Goal: Task Accomplishment & Management: Complete application form

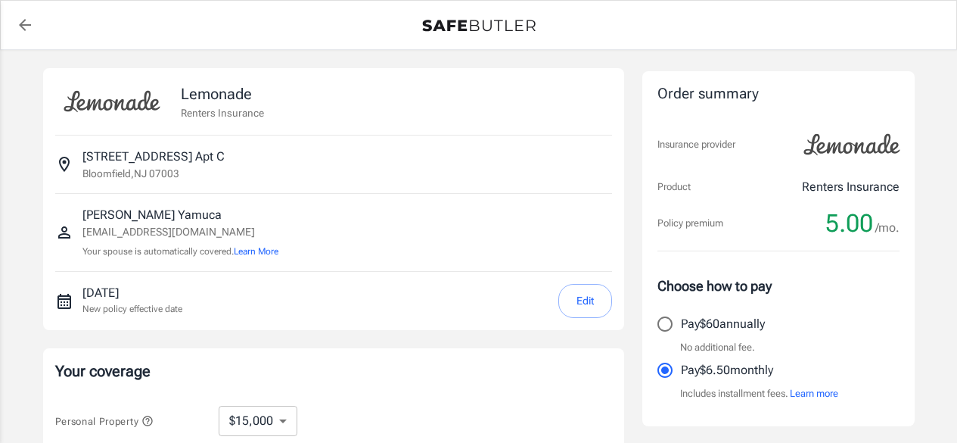
select select "15000"
select select "500"
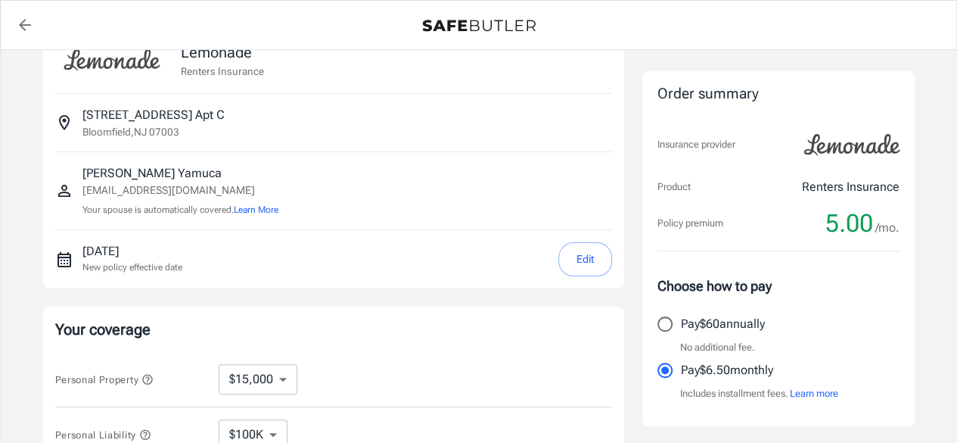
scroll to position [76, 0]
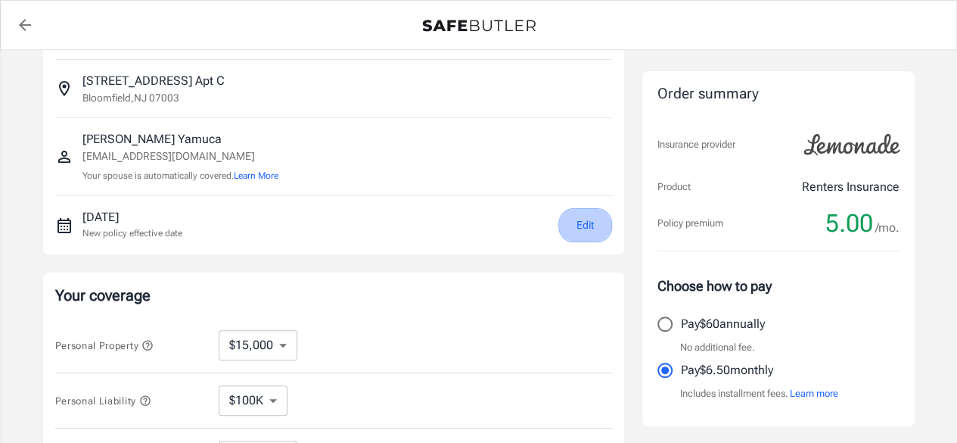
click at [582, 220] on button "Edit" at bounding box center [585, 225] width 54 height 34
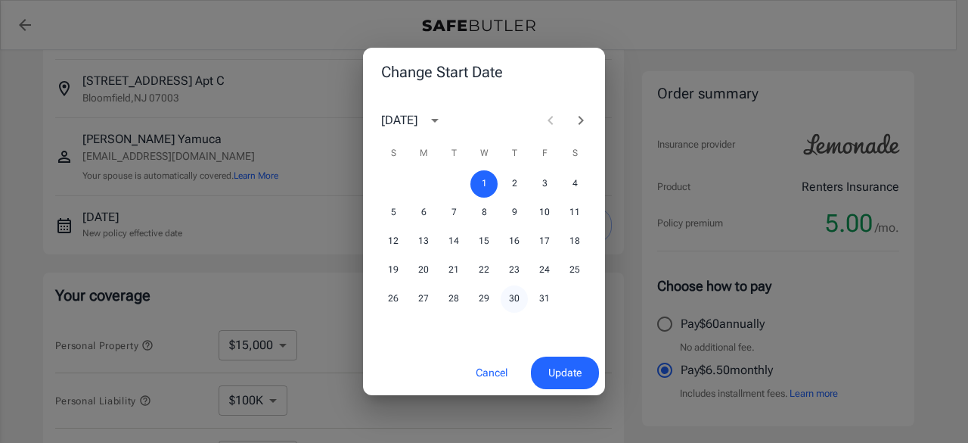
click at [514, 297] on button "30" at bounding box center [514, 298] width 27 height 27
click at [569, 376] on span "Update" at bounding box center [564, 372] width 33 height 19
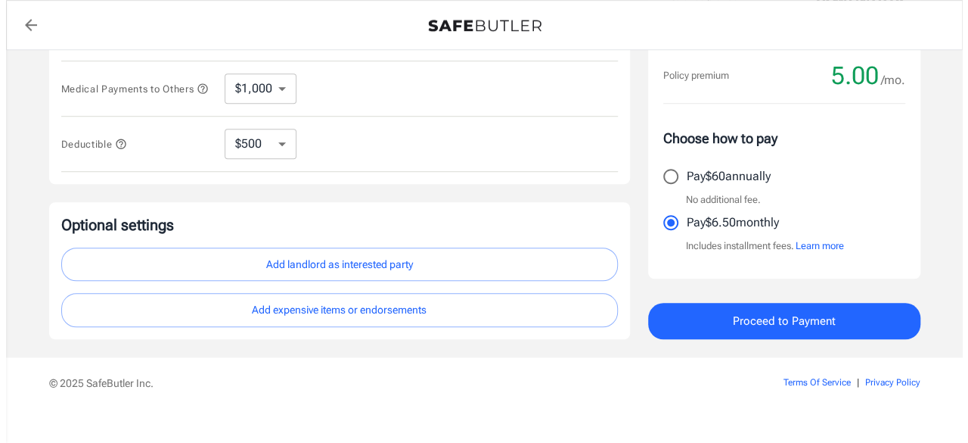
scroll to position [520, 0]
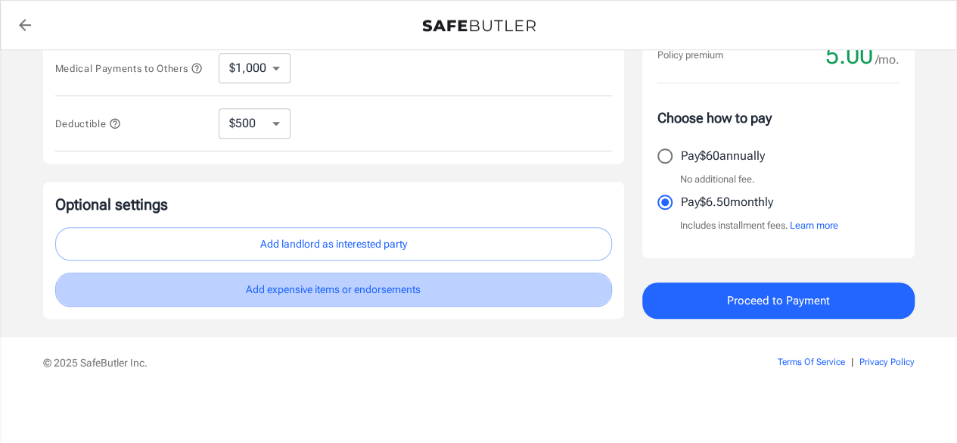
click at [346, 290] on button "Add expensive items or endorsements" at bounding box center [333, 289] width 557 height 34
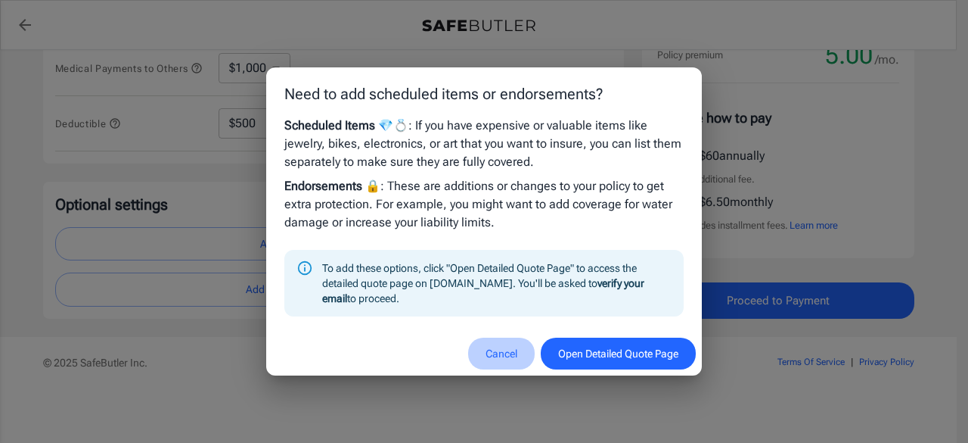
click at [483, 358] on button "Cancel" at bounding box center [501, 353] width 67 height 33
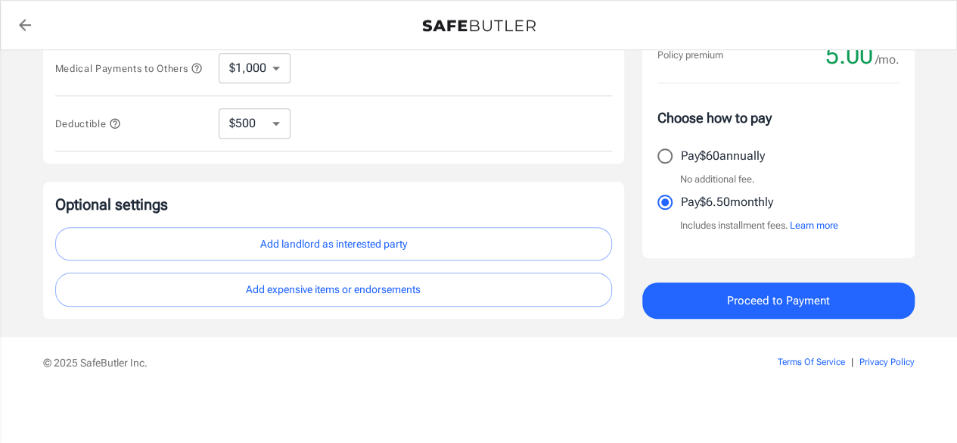
click at [419, 244] on button "Add landlord as interested party" at bounding box center [333, 244] width 557 height 34
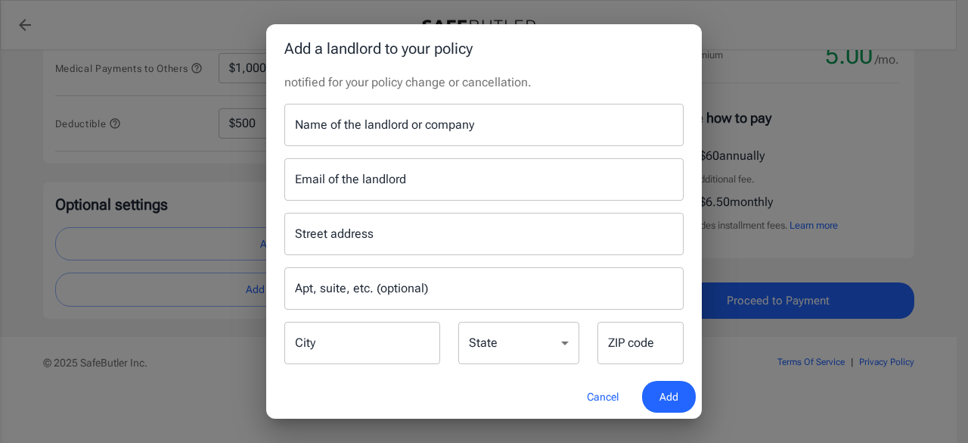
scroll to position [0, 0]
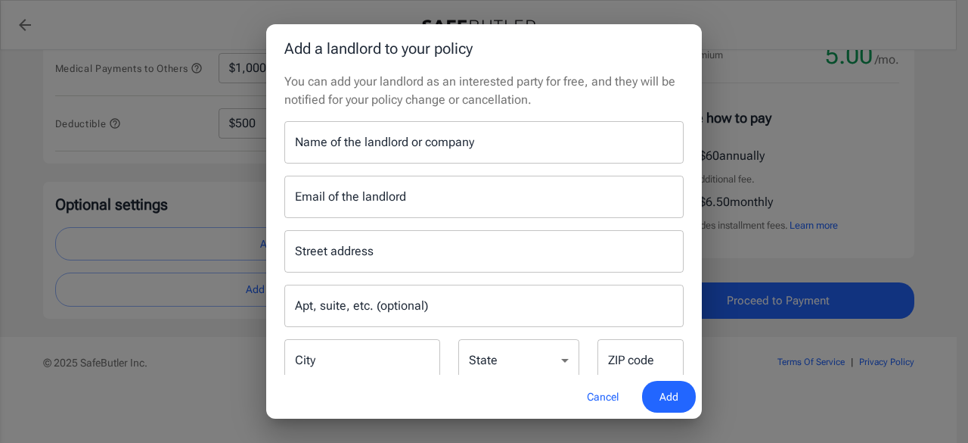
click at [377, 143] on input "Name of the landlord or company" at bounding box center [483, 142] width 399 height 42
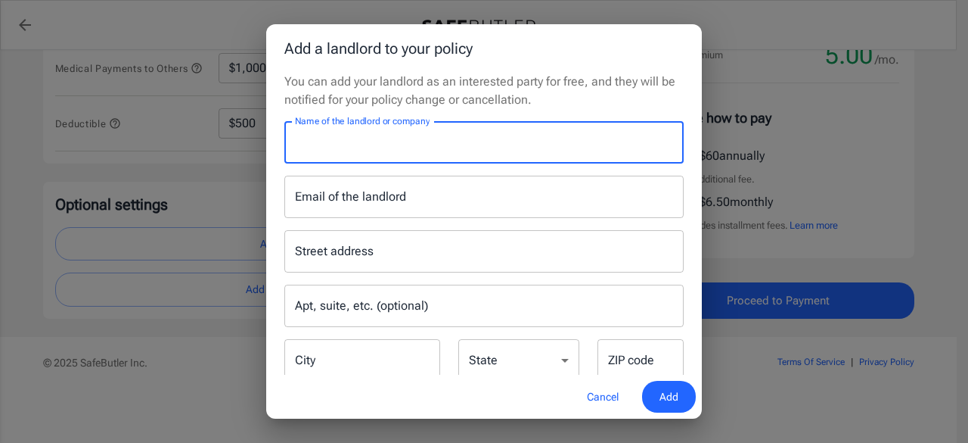
click at [526, 98] on p "You can add your landlord as an interested party for free, and they will be not…" at bounding box center [483, 91] width 399 height 36
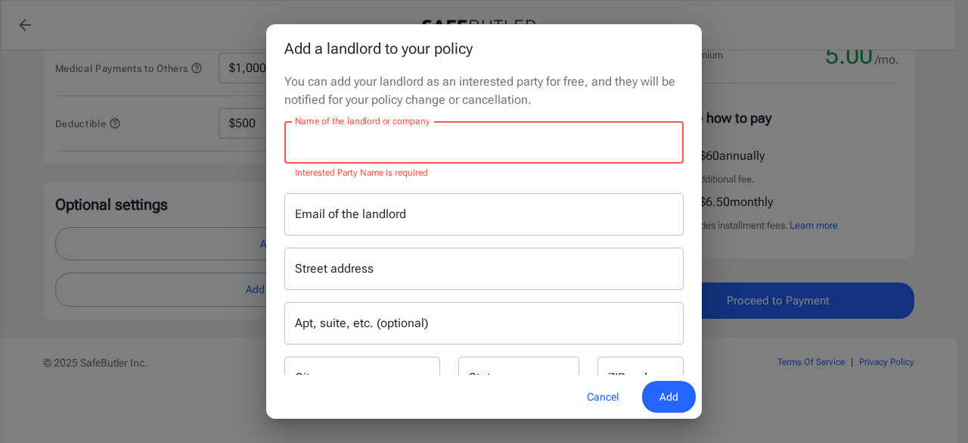
click at [424, 137] on input "Name of the landlord or company" at bounding box center [483, 142] width 399 height 42
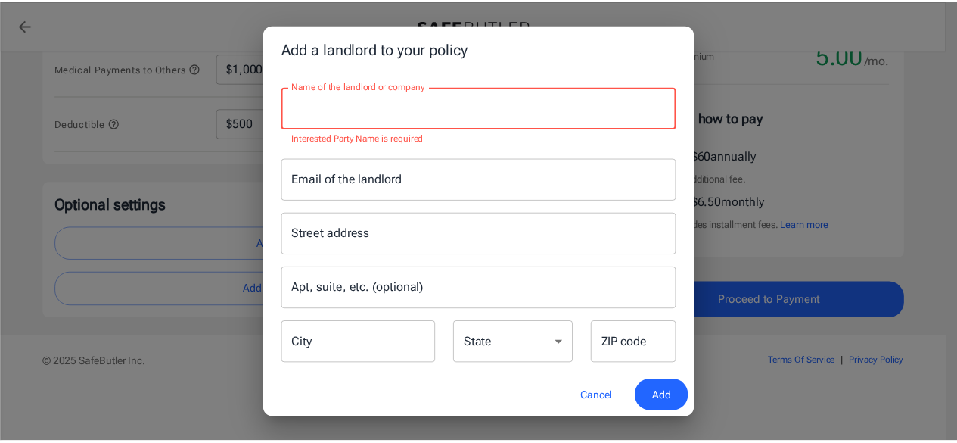
scroll to position [54, 0]
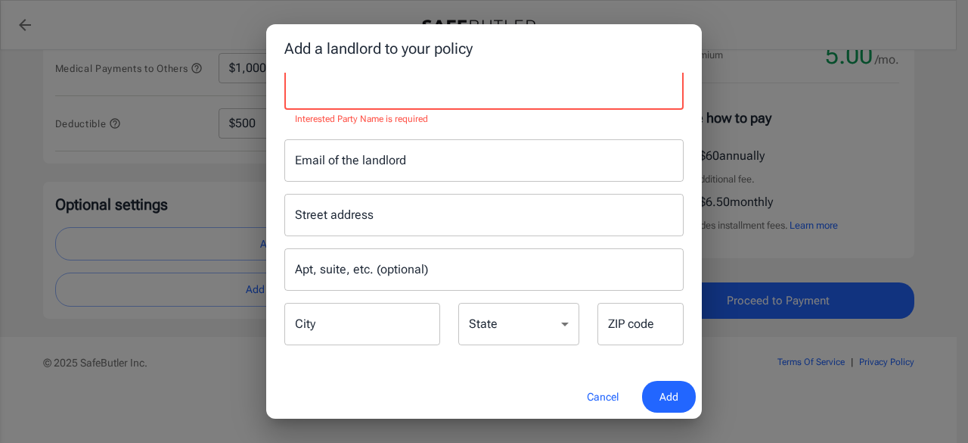
click at [603, 399] on button "Cancel" at bounding box center [603, 396] width 67 height 33
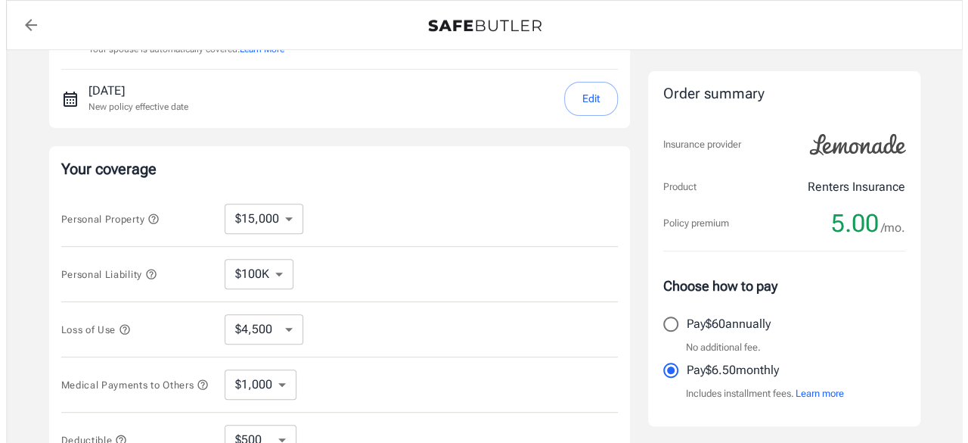
scroll to position [520, 0]
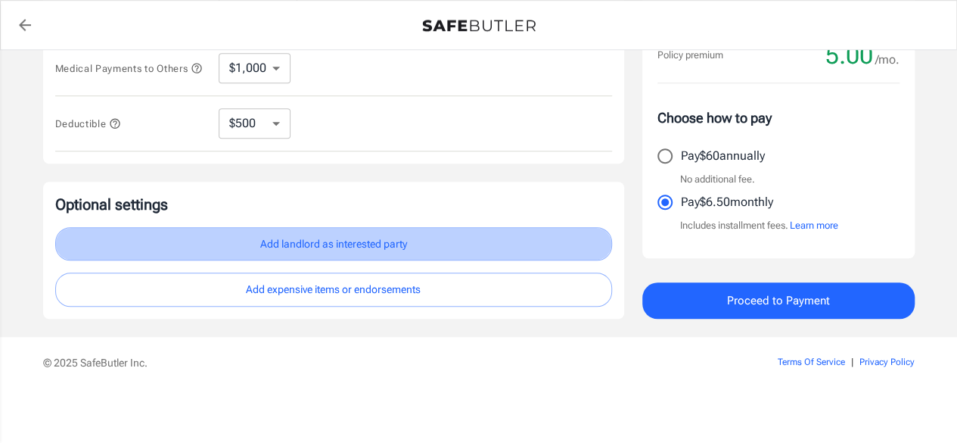
click at [398, 254] on button "Add landlord as interested party" at bounding box center [333, 244] width 557 height 34
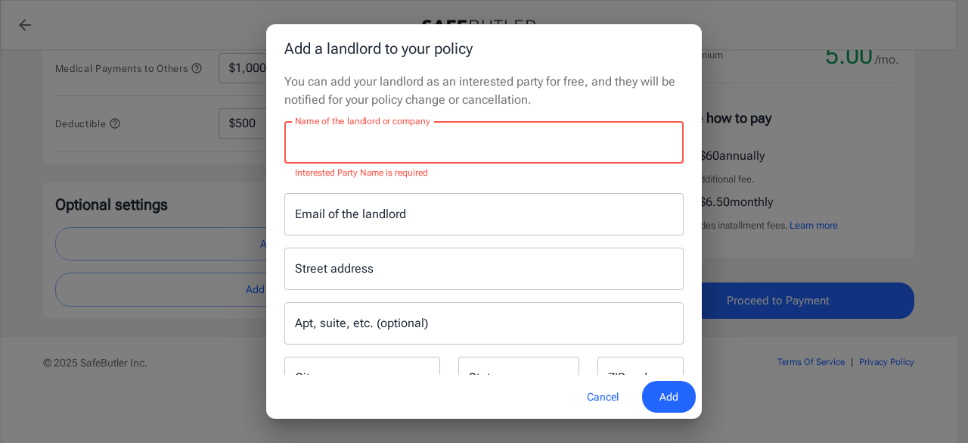
click at [466, 149] on input "Name of the landlord or company" at bounding box center [483, 142] width 399 height 42
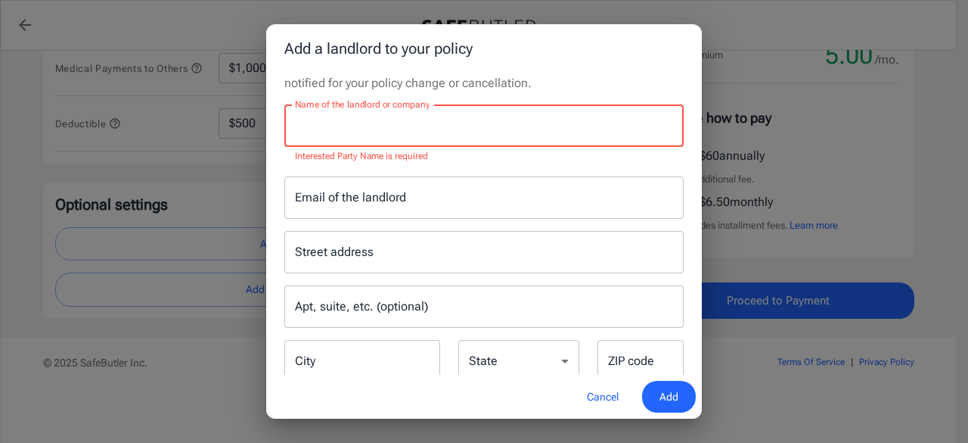
scroll to position [0, 0]
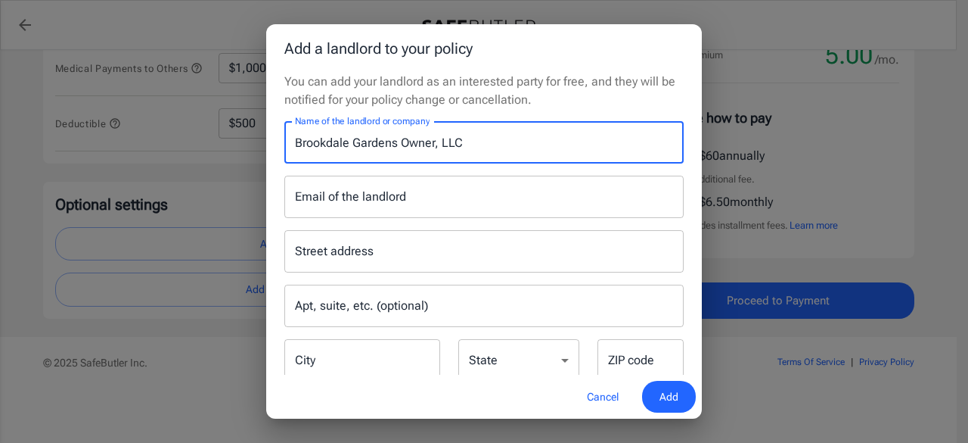
type input "Brookdale Gardens Owner, LLC"
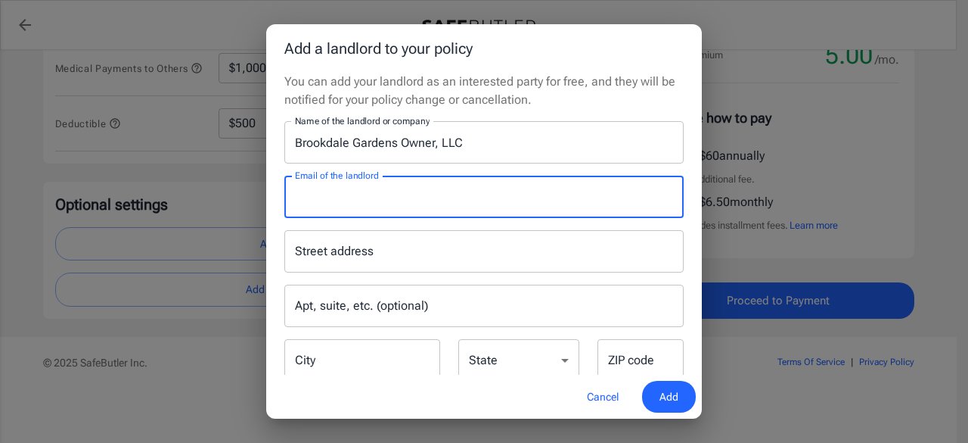
click at [481, 200] on input "Email of the landlord" at bounding box center [483, 196] width 399 height 42
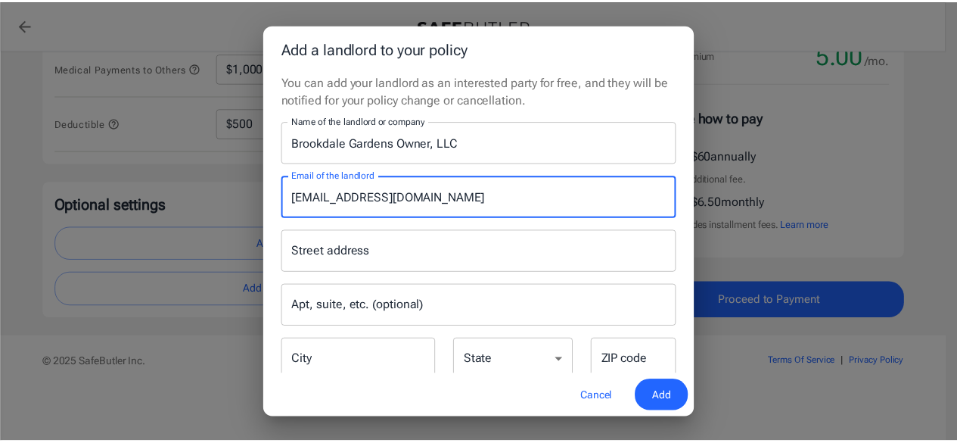
scroll to position [36, 0]
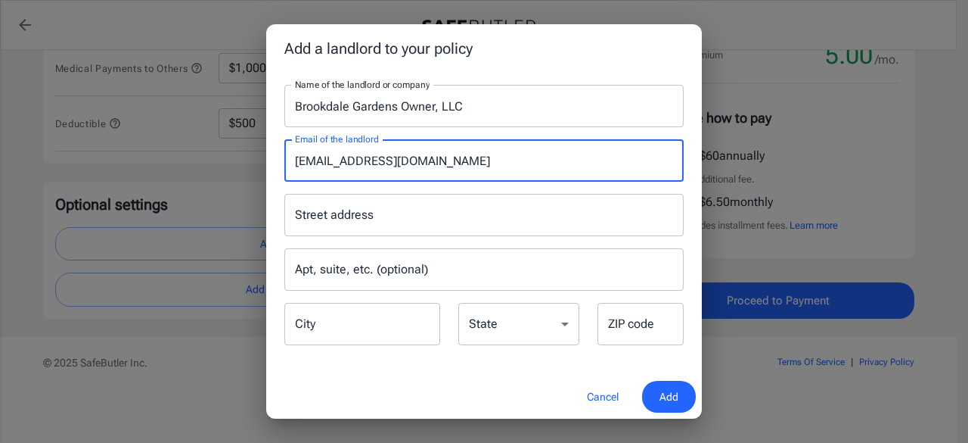
type input "[EMAIL_ADDRESS][DOMAIN_NAME]"
click at [658, 393] on button "Add" at bounding box center [669, 396] width 54 height 33
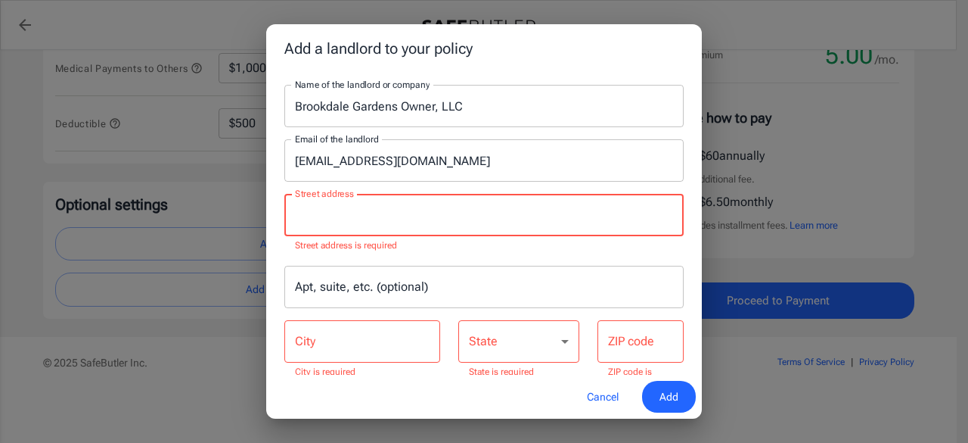
click at [498, 209] on input "Street address" at bounding box center [484, 214] width 386 height 29
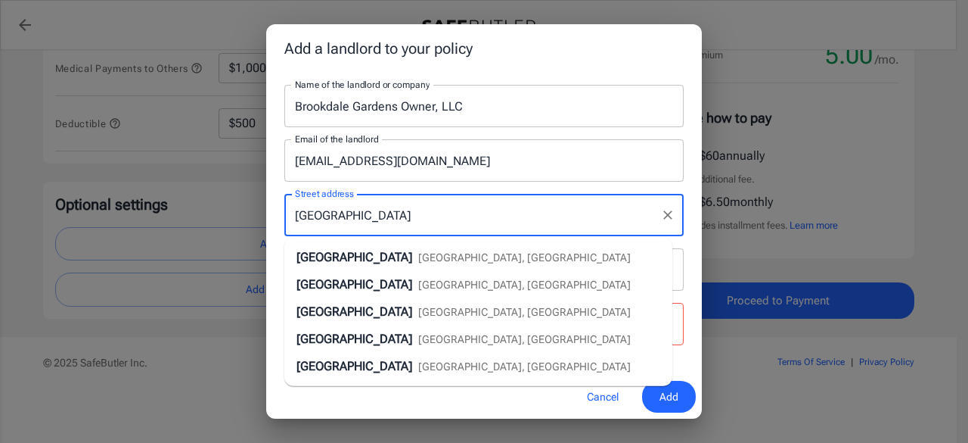
click at [458, 185] on div "Street address [GEOGRAPHIC_DATA] address Apt, suite, etc. (optional) Apt, suite…" at bounding box center [484, 280] width 418 height 196
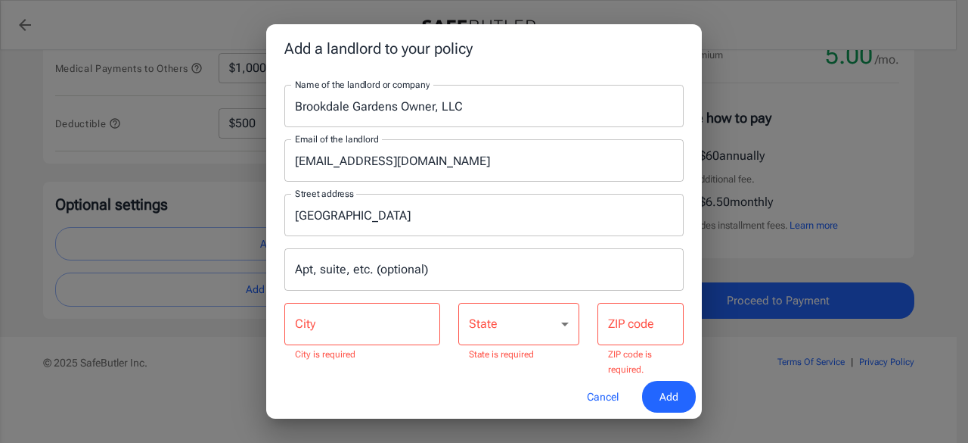
click at [393, 267] on input "Apt, suite, etc. (optional)" at bounding box center [483, 269] width 399 height 42
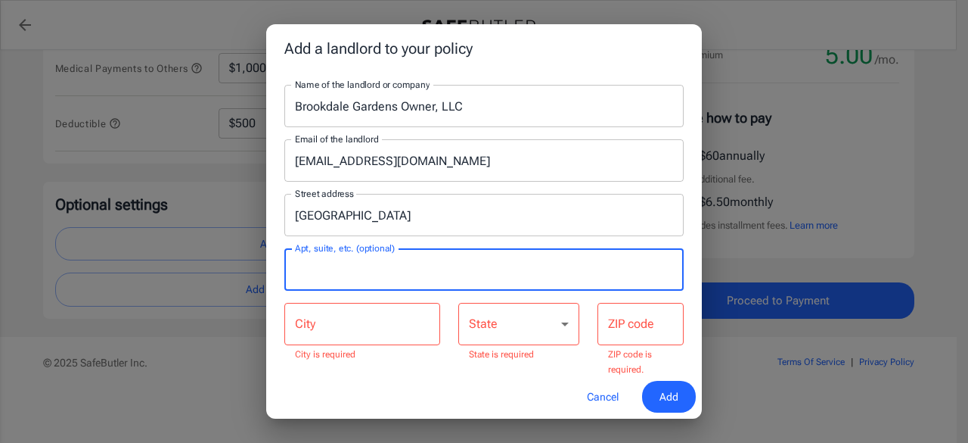
click at [326, 317] on input "City" at bounding box center [362, 324] width 156 height 42
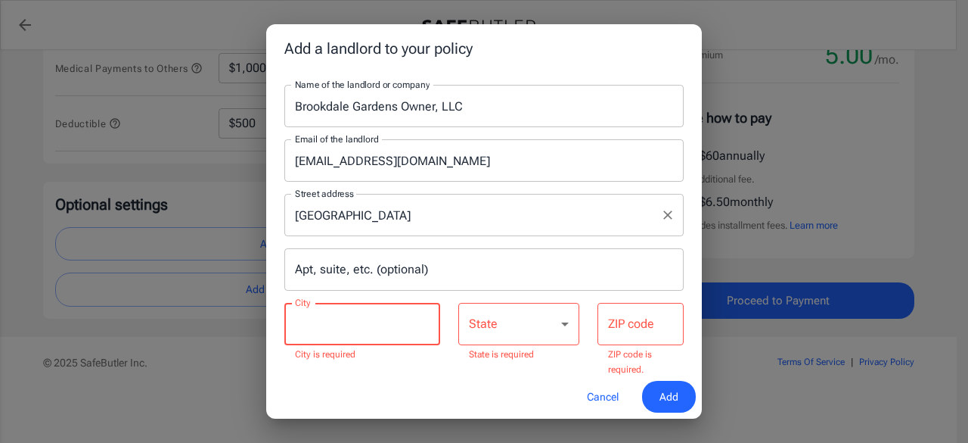
click at [297, 212] on input "[GEOGRAPHIC_DATA]" at bounding box center [472, 214] width 363 height 29
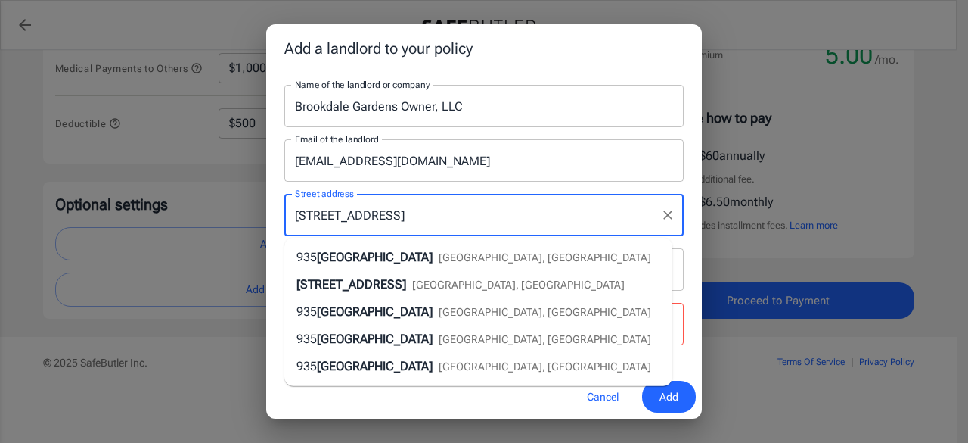
type input "[STREET_ADDRESS]"
click at [274, 245] on div "You can add your landlord as an interested party for free, and they will be not…" at bounding box center [484, 224] width 436 height 302
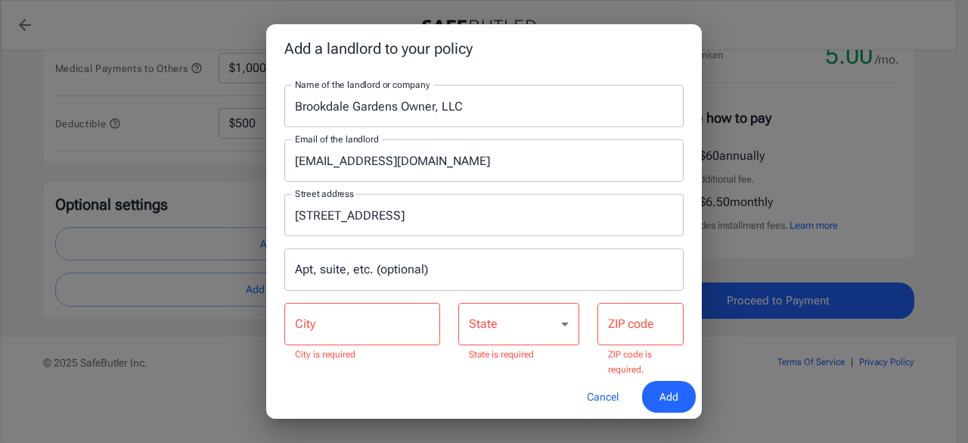
click at [321, 318] on input "City" at bounding box center [362, 324] width 156 height 42
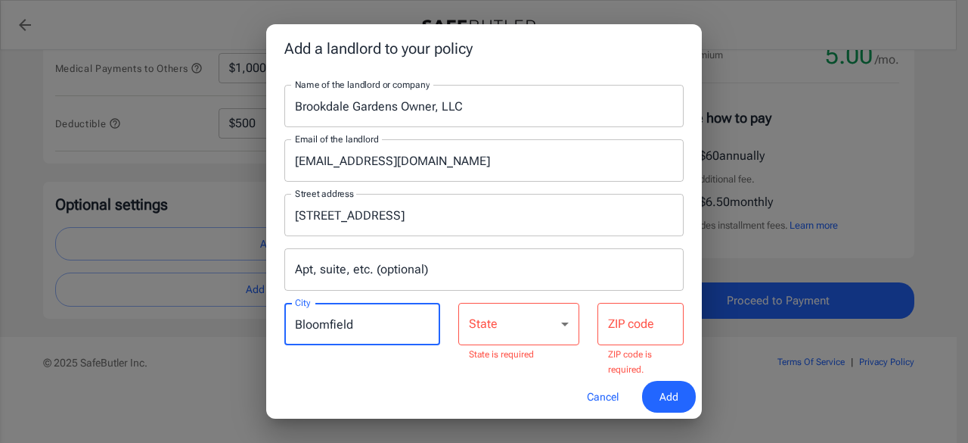
type input "Bloomfield"
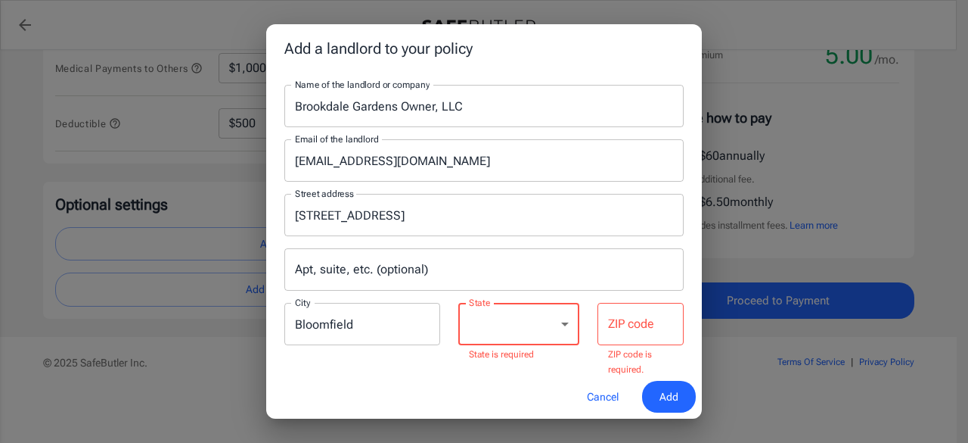
click at [526, 314] on select "[US_STATE] [US_STATE] [US_STATE] [US_STATE] [US_STATE] [US_STATE] [US_STATE] [U…" at bounding box center [518, 324] width 121 height 42
select select "NJ"
click at [526, 314] on select "[US_STATE] [US_STATE] [US_STATE] [US_STATE] [US_STATE] [US_STATE] [US_STATE] [U…" at bounding box center [518, 324] width 121 height 42
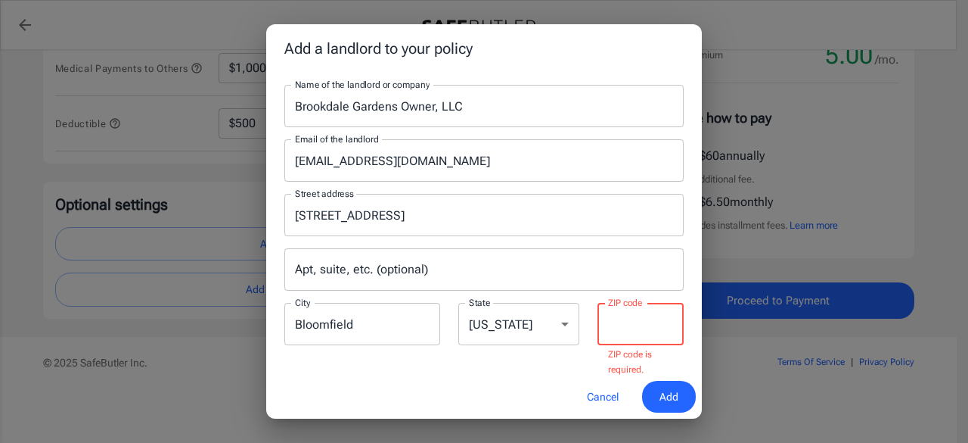
click at [631, 323] on input "ZIP code" at bounding box center [641, 324] width 86 height 42
type input "07003"
click at [513, 377] on div "Cancel Add" at bounding box center [484, 396] width 436 height 45
click at [680, 391] on button "Add" at bounding box center [669, 396] width 54 height 33
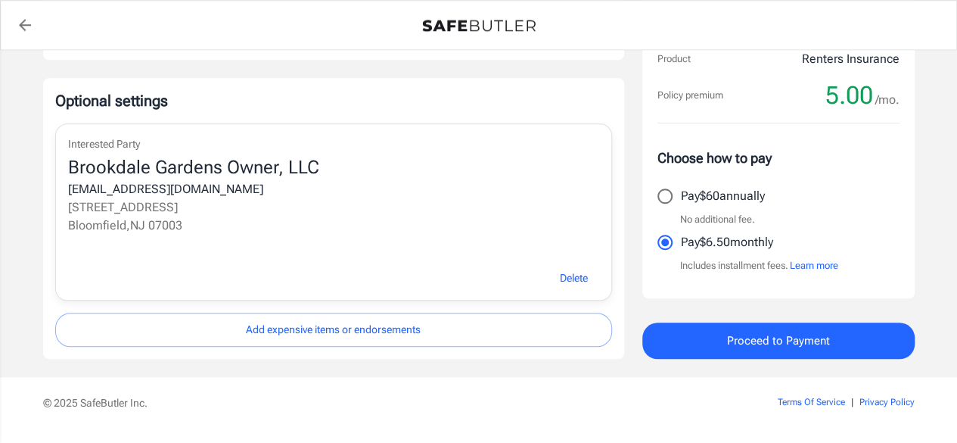
scroll to position [588, 0]
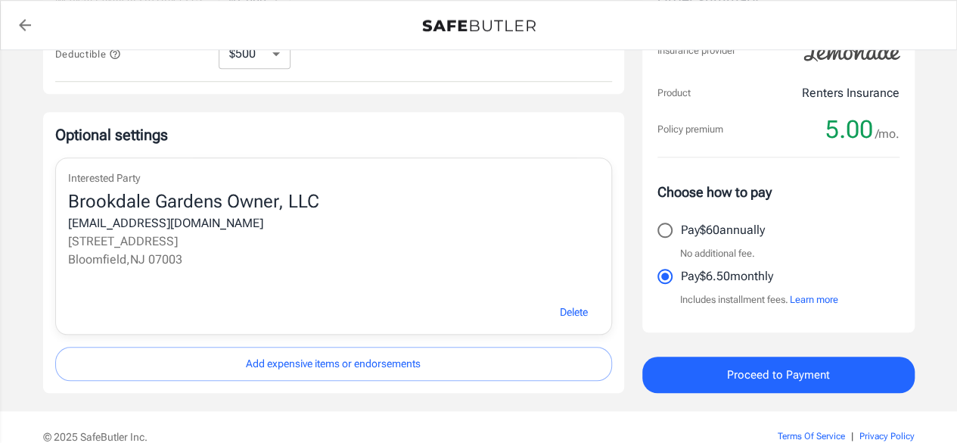
click at [566, 313] on span "Delete" at bounding box center [574, 312] width 28 height 19
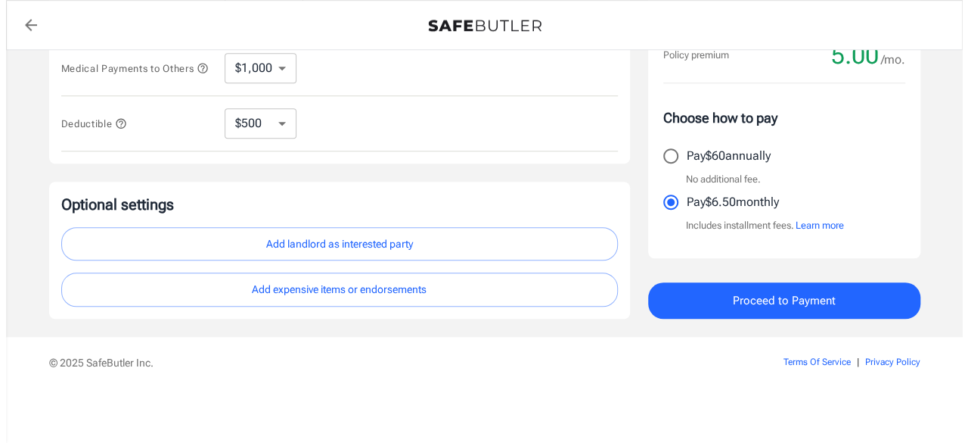
scroll to position [520, 0]
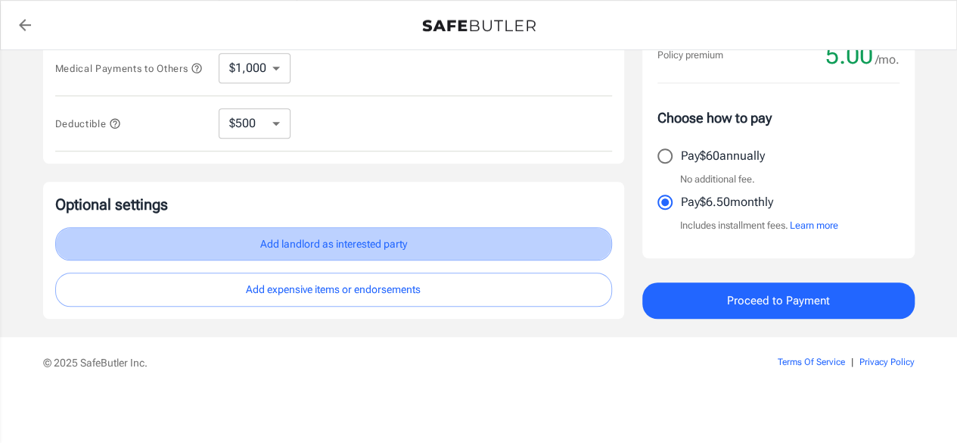
click at [355, 253] on button "Add landlord as interested party" at bounding box center [333, 244] width 557 height 34
select select "NJ"
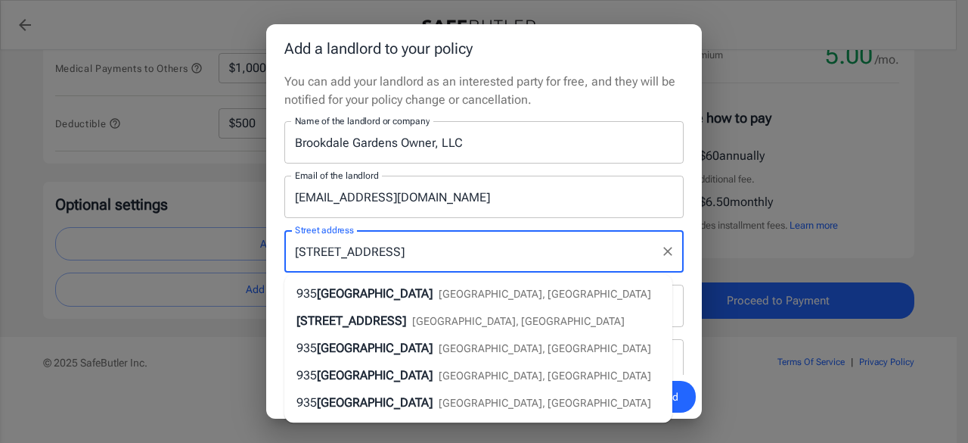
drag, startPoint x: 425, startPoint y: 258, endPoint x: 269, endPoint y: 256, distance: 155.8
click at [269, 256] on div "You can add your landlord as an interested party for free, and they will be not…" at bounding box center [484, 224] width 436 height 302
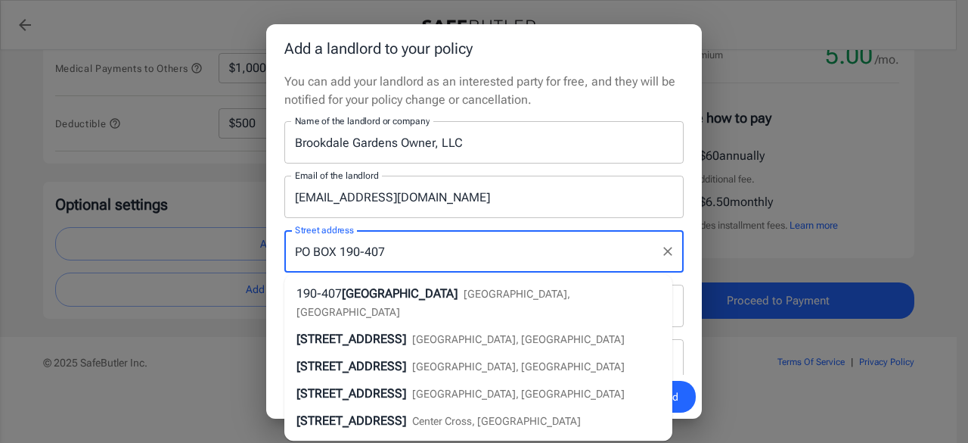
type input "PO BOX 190-407"
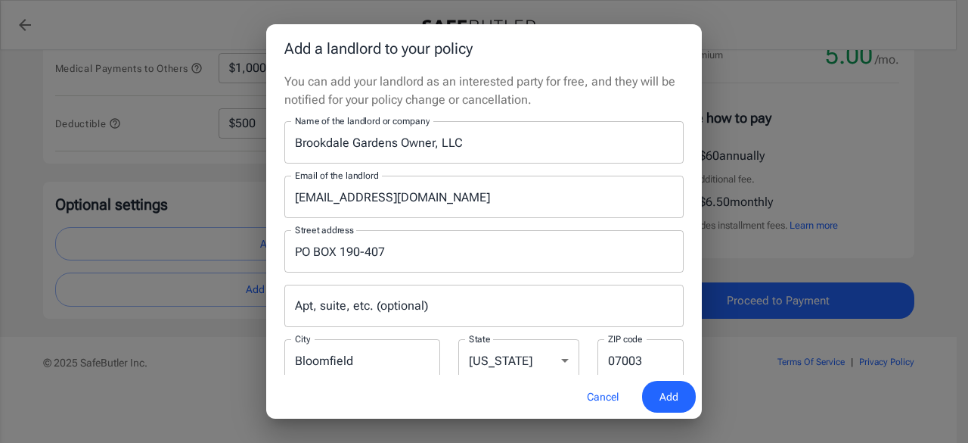
click at [678, 223] on div "Street address PO BOX 190-407 Street address Apt, suite, etc. (optional) Apt, s…" at bounding box center [484, 301] width 418 height 166
drag, startPoint x: 387, startPoint y: 361, endPoint x: 284, endPoint y: 363, distance: 102.9
click at [284, 363] on input "Bloomfield" at bounding box center [362, 360] width 156 height 42
type input "[GEOGRAPHIC_DATA]"
click at [514, 356] on select "[US_STATE] [US_STATE] [US_STATE] [US_STATE] [US_STATE] [US_STATE] [US_STATE] [U…" at bounding box center [518, 360] width 121 height 42
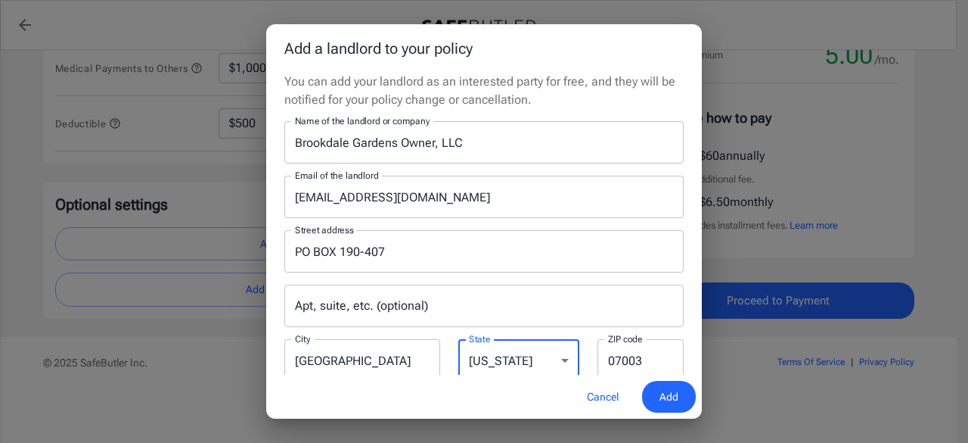
scroll to position [7, 0]
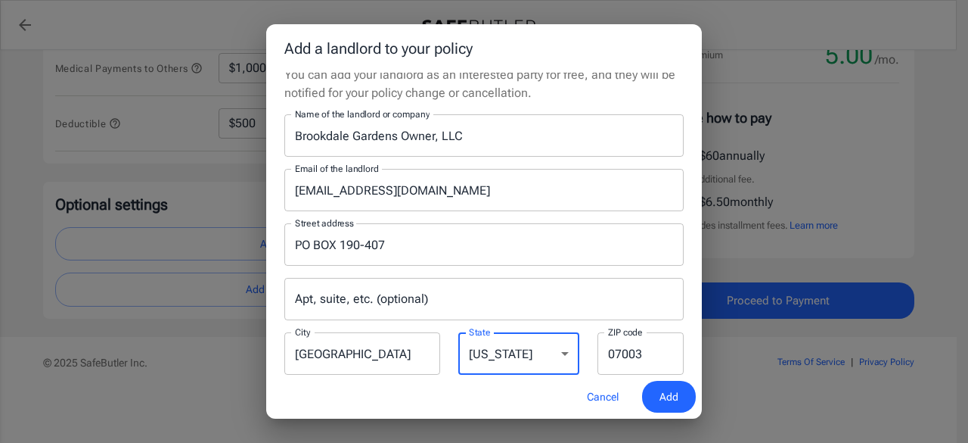
click at [458, 332] on select "[US_STATE] [US_STATE] [US_STATE] [US_STATE] [US_STATE] [US_STATE] [US_STATE] [U…" at bounding box center [518, 353] width 121 height 42
click at [525, 358] on select "[US_STATE] [US_STATE] [US_STATE] [US_STATE] [US_STATE] [US_STATE] [US_STATE] [U…" at bounding box center [518, 353] width 121 height 42
select select "NY"
click at [458, 332] on select "[US_STATE] [US_STATE] [US_STATE] [US_STATE] [US_STATE] [US_STATE] [US_STATE] [U…" at bounding box center [518, 353] width 121 height 42
click at [641, 347] on input "07003" at bounding box center [641, 353] width 86 height 42
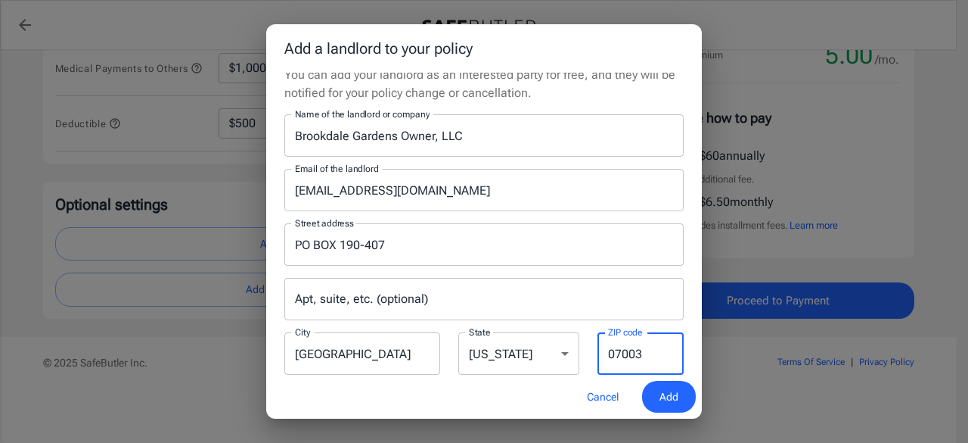
drag, startPoint x: 641, startPoint y: 350, endPoint x: 592, endPoint y: 356, distance: 50.2
click at [598, 356] on input "07003" at bounding box center [641, 353] width 86 height 42
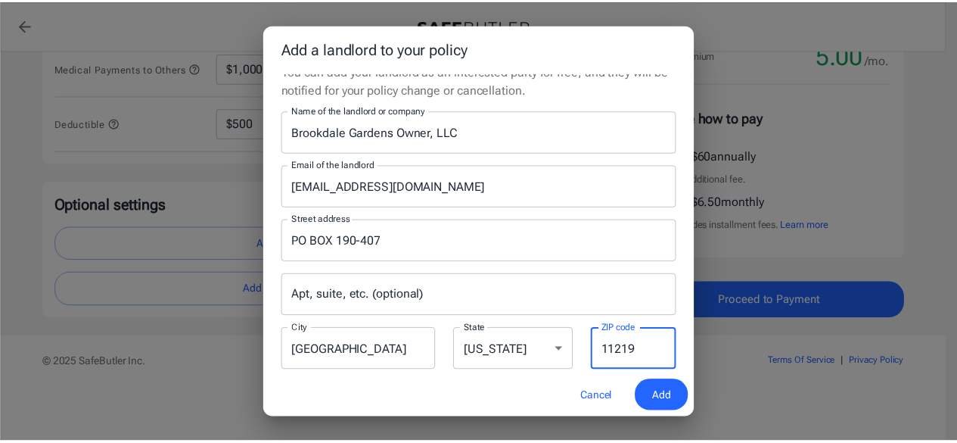
scroll to position [0, 0]
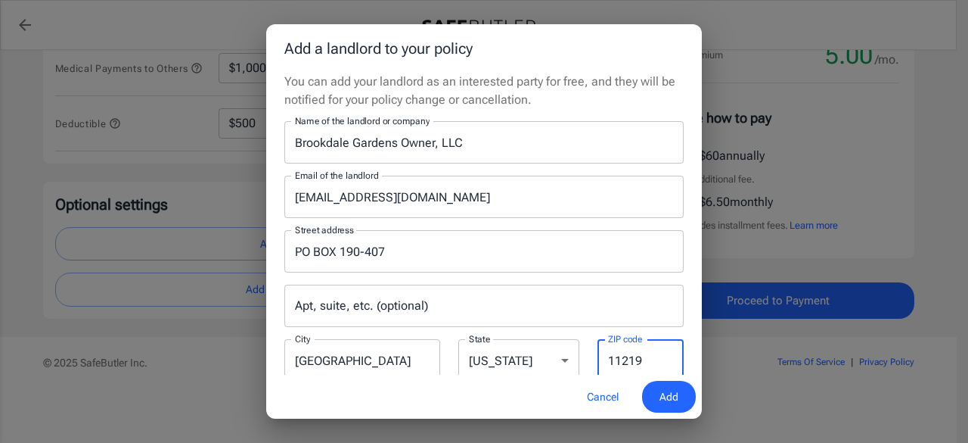
type input "11219"
click at [672, 393] on span "Add" at bounding box center [669, 396] width 19 height 19
